Goal: Find specific page/section: Find specific page/section

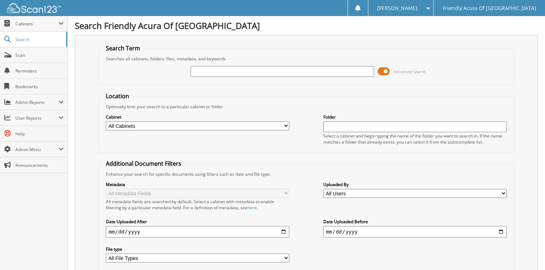
click at [196, 127] on select "All Cabinets ACCOUNTS PAYABLE CAR DEALS DEAD DEALS PARTS SERVICE RO WHOLE SALES" at bounding box center [198, 126] width 184 height 9
select select "29662"
click at [106, 122] on select "All Cabinets ACCOUNTS PAYABLE CAR DEALS DEAD DEALS PARTS SERVICE RO WHOLE SALES" at bounding box center [198, 126] width 184 height 9
click at [219, 73] on input "text" at bounding box center [283, 71] width 184 height 11
type input "34349"
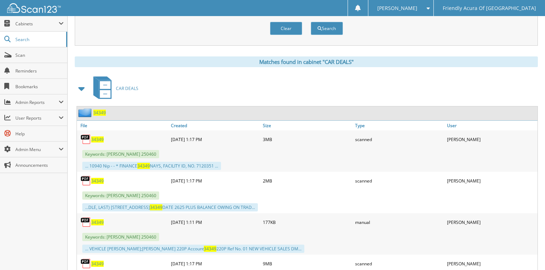
scroll to position [257, 0]
click at [93, 136] on span "34349" at bounding box center [97, 139] width 13 height 6
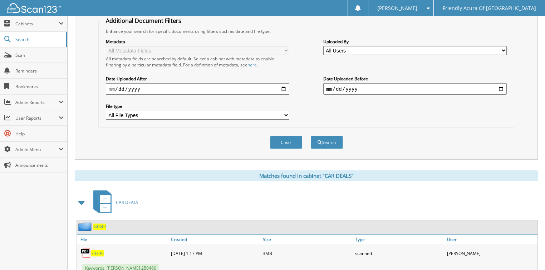
scroll to position [29, 0]
